Goal: Task Accomplishment & Management: Complete application form

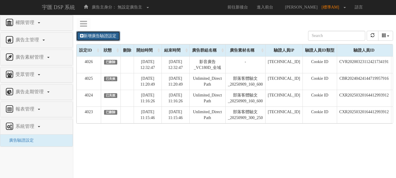
click at [105, 34] on link "新增廣告驗證設定" at bounding box center [98, 36] width 44 height 10
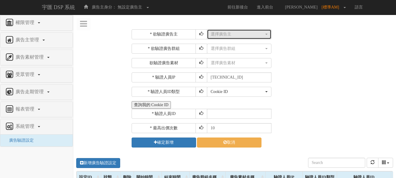
click at [218, 38] on button "選擇廣告主" at bounding box center [239, 34] width 65 height 10
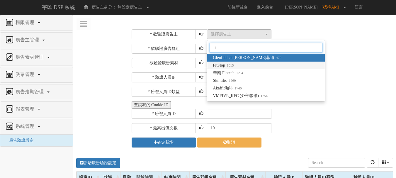
type input "fi"
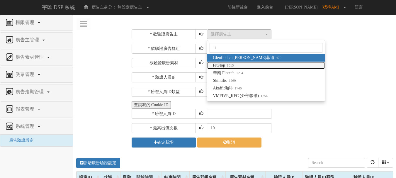
click at [219, 66] on span "FitFlop 1015" at bounding box center [223, 65] width 21 height 6
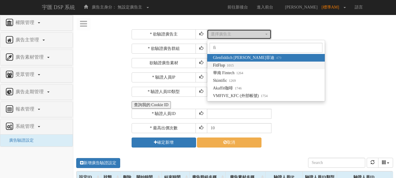
select select "1015"
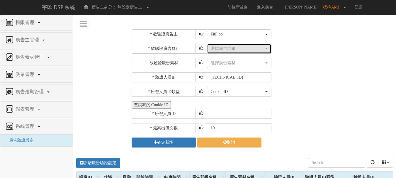
click at [232, 51] on div "選擇廣告群組" at bounding box center [237, 49] width 53 height 6
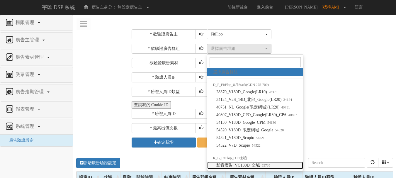
click at [269, 167] on small "55735" at bounding box center [265, 165] width 11 height 4
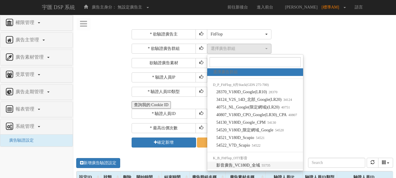
select select "55735"
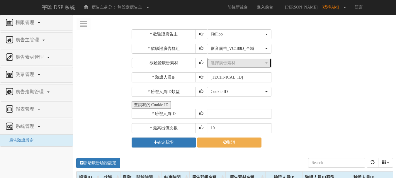
click at [252, 63] on div "選擇廣告素材" at bounding box center [237, 63] width 53 height 6
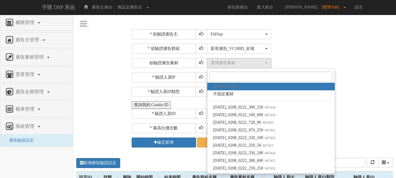
click at [314, 48] on div "選擇廣告群組 28370_V180D_Google(LR10) 34124_V2S_14D_北部_Google(LR20) 40751_NL_Google(限…" at bounding box center [299, 49] width 185 height 10
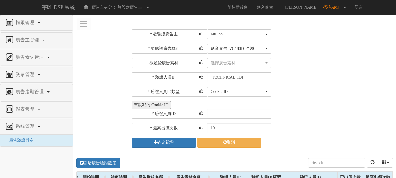
click at [96, 91] on div "* 欲驗證廣告主 選擇廣告主 特力+ 科技紫薇網 Momo Uniqlo EFShop 樂天 屈臣氏[PERSON_NAME] sinyi 信義房屋 S2_B…" at bounding box center [234, 176] width 323 height 303
click at [281, 75] on div "* 驗證人員IP [TECHNICAL_ID]" at bounding box center [262, 77] width 260 height 10
click at [80, 99] on div "* 欲驗證廣告主 選擇廣告主 特力+ 科技紫薇網 Momo Uniqlo EFShop 樂天 屈臣氏[PERSON_NAME] sinyi 信義房屋 S2_B…" at bounding box center [234, 176] width 323 height 303
click at [195, 162] on div "新增廣告驗證設定 設定ID 狀態 刪除 開始時間 結束時間 廣告主ID 廣告主名稱 廣告走期ID 廣告走期名稱 廣告群組ID 廣告群組名稱 廣告素材 廣告素材…" at bounding box center [234, 163] width 317 height 16
click at [315, 87] on div "Cookie ID ADID IDFA Cookie ID" at bounding box center [299, 92] width 185 height 10
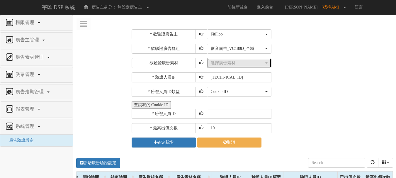
click at [248, 66] on button "選擇廣告素材" at bounding box center [239, 63] width 65 height 10
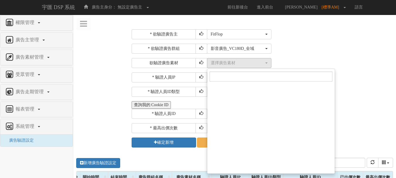
scroll to position [10123, 0]
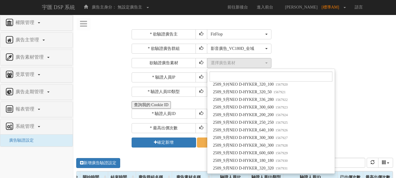
click at [357, 125] on div "* 最高出價次數 10" at bounding box center [262, 128] width 260 height 10
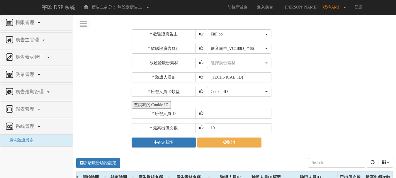
drag, startPoint x: 380, startPoint y: 73, endPoint x: 374, endPoint y: 73, distance: 6.2
click at [380, 73] on div "* 驗證人員IP [TECHNICAL_ID]" at bounding box center [262, 77] width 260 height 10
click at [108, 110] on div "* 欲驗證廣告主 選擇廣告主 特力+ 科技紫薇網 Momo Uniqlo EFShop 樂天 屈臣氏[PERSON_NAME] sinyi 信義房屋 S2_B…" at bounding box center [234, 176] width 323 height 303
